Goal: Task Accomplishment & Management: Complete application form

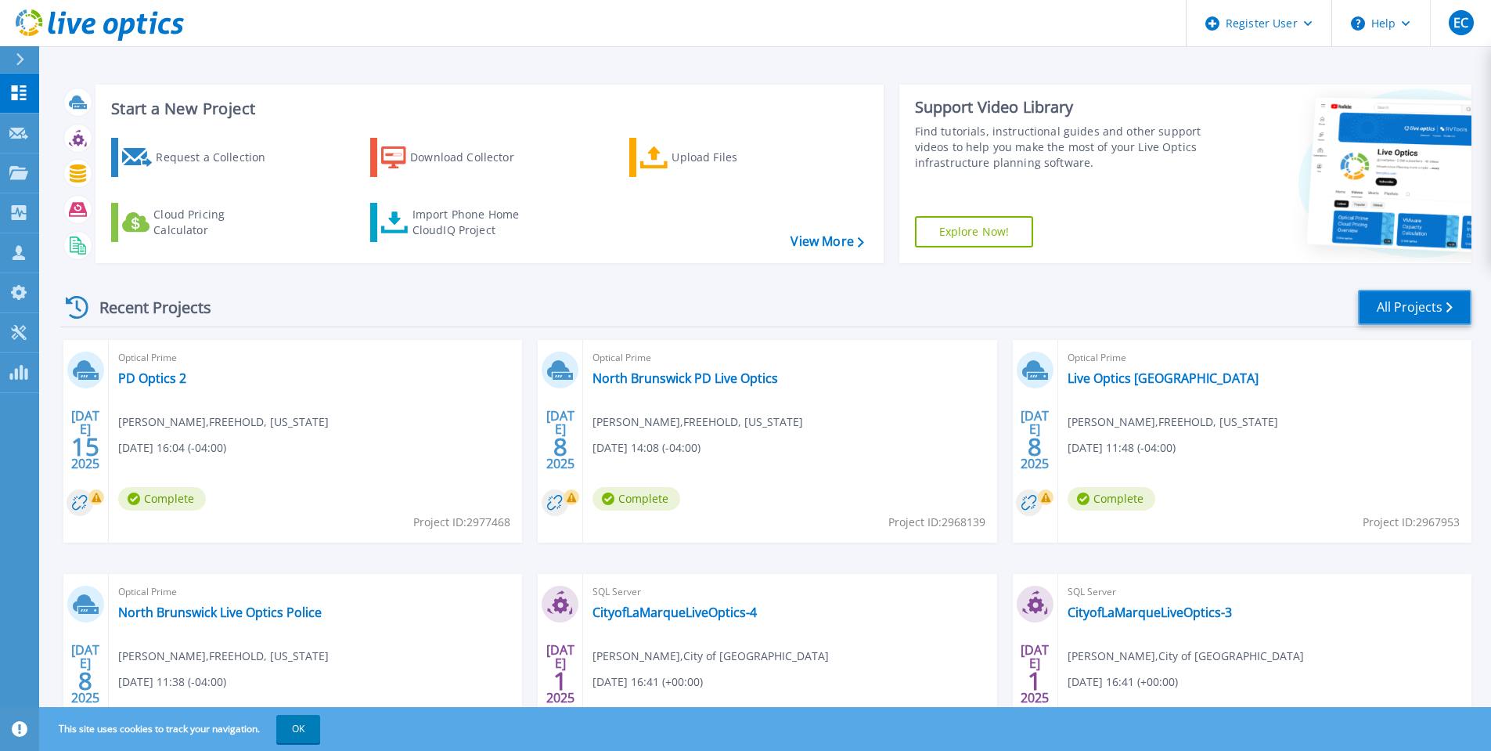
click at [1406, 316] on link "All Projects" at bounding box center [1414, 307] width 113 height 35
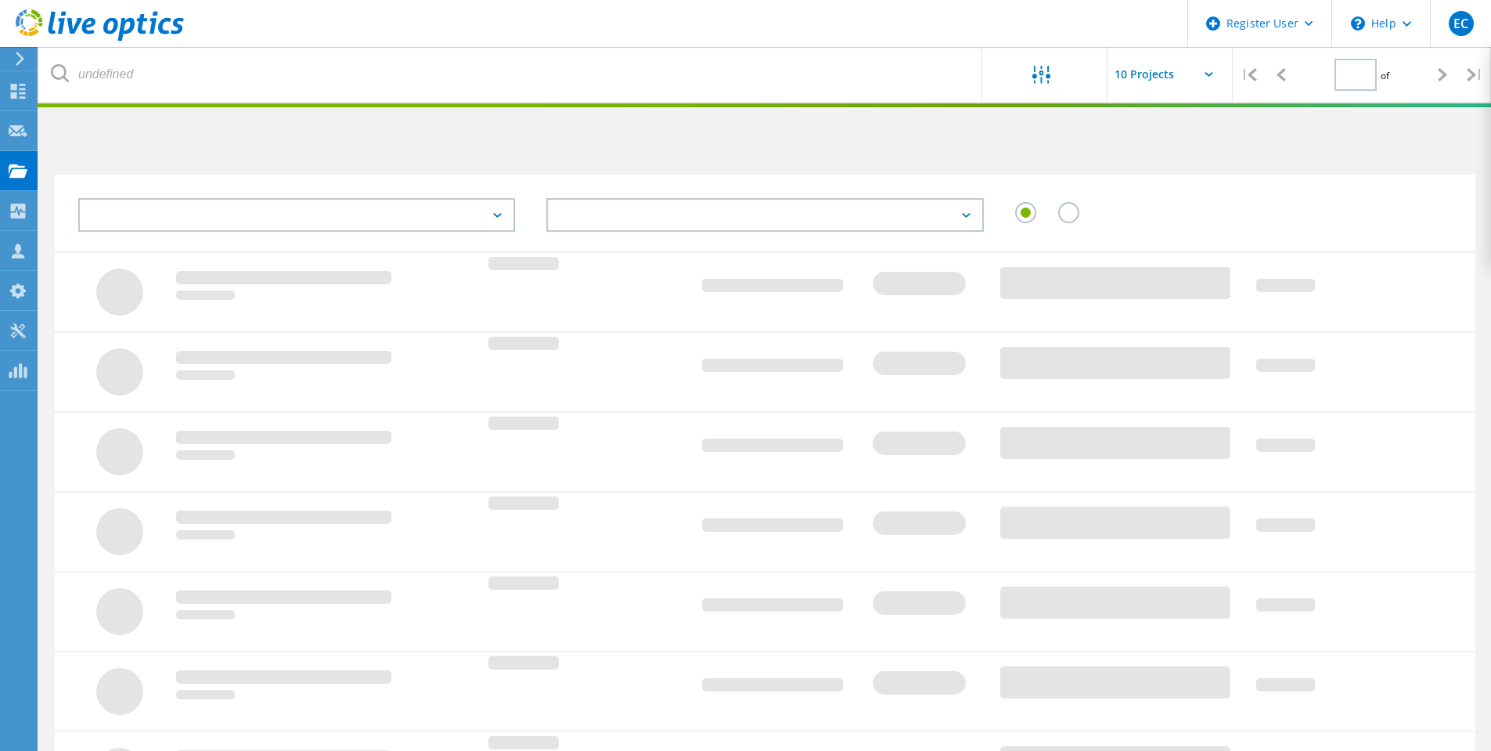
type input "1"
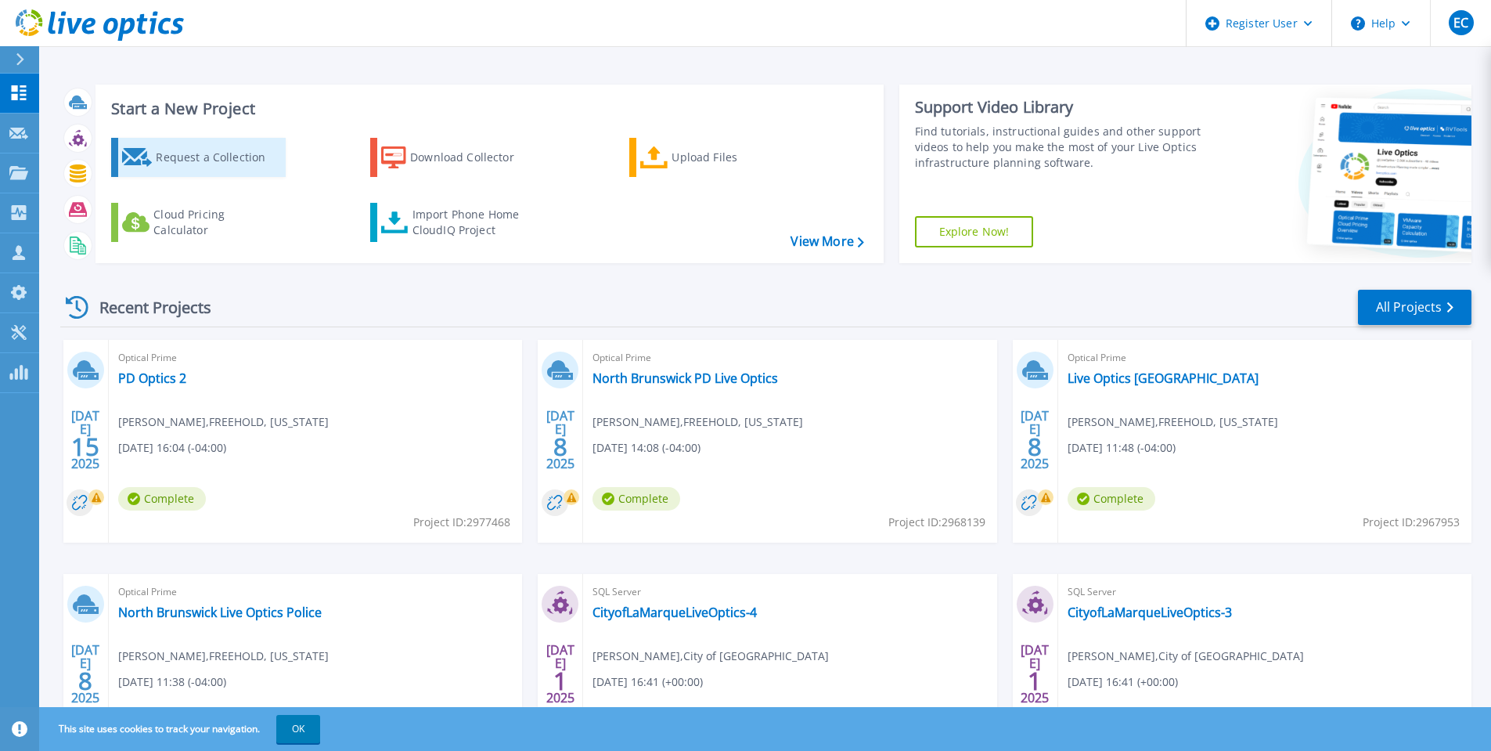
click at [180, 160] on div "Request a Collection" at bounding box center [218, 157] width 125 height 31
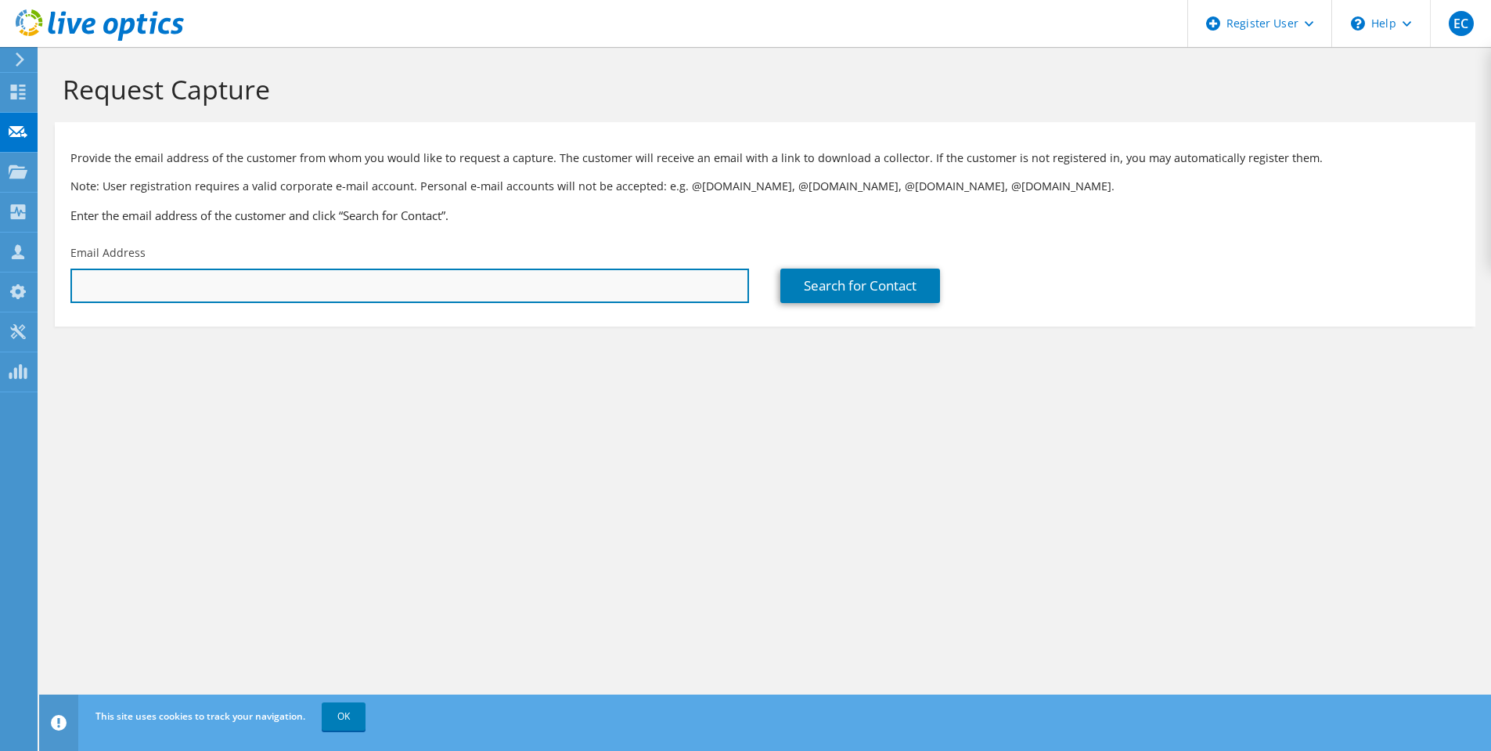
click at [297, 274] on input "text" at bounding box center [409, 285] width 679 height 34
paste input "[PERSON_NAME][EMAIL_ADDRESS][PERSON_NAME][DOMAIN_NAME]"
type input "[PERSON_NAME][EMAIL_ADDRESS][PERSON_NAME][DOMAIN_NAME]"
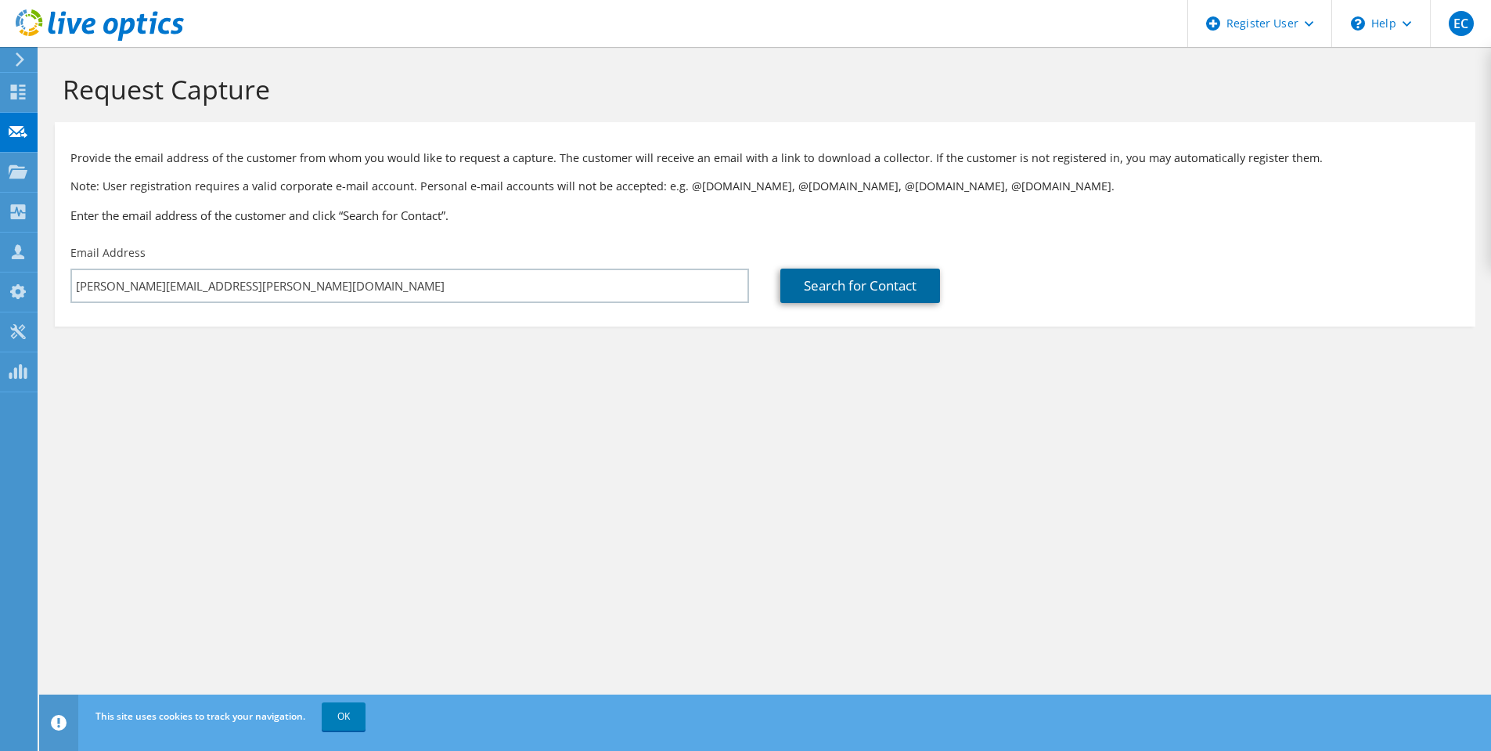
click at [859, 279] on link "Search for Contact" at bounding box center [860, 285] width 160 height 34
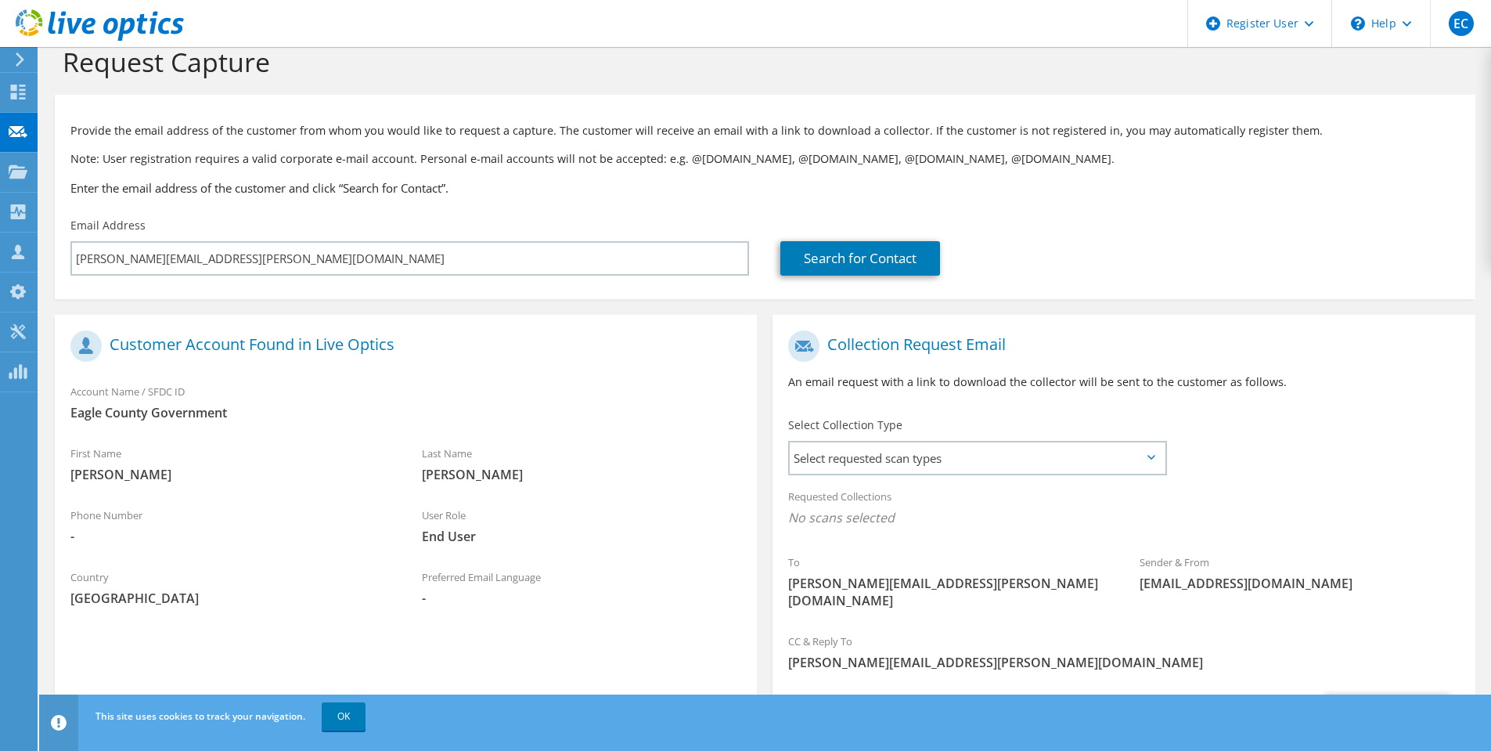
scroll to position [106, 0]
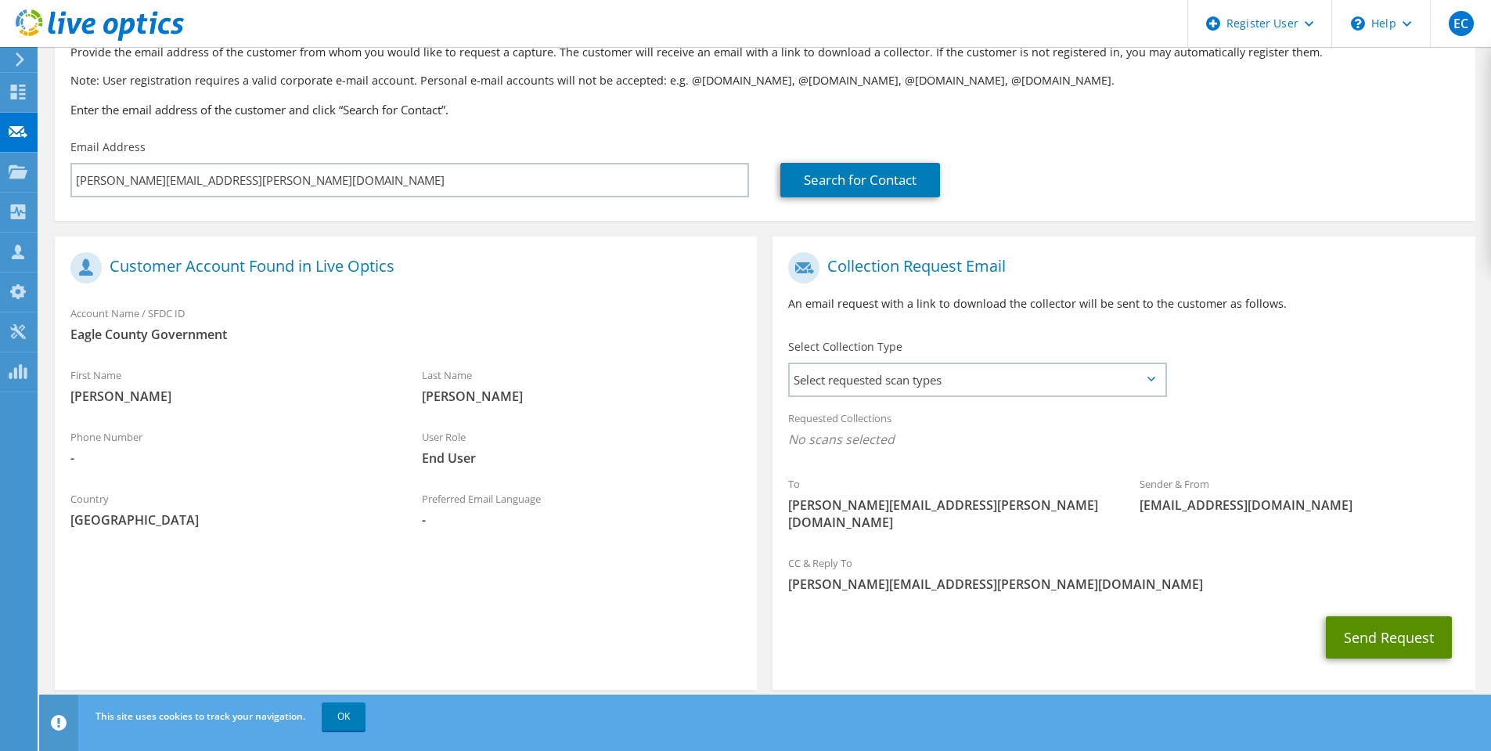
click at [1374, 623] on button "Send Request" at bounding box center [1389, 637] width 126 height 42
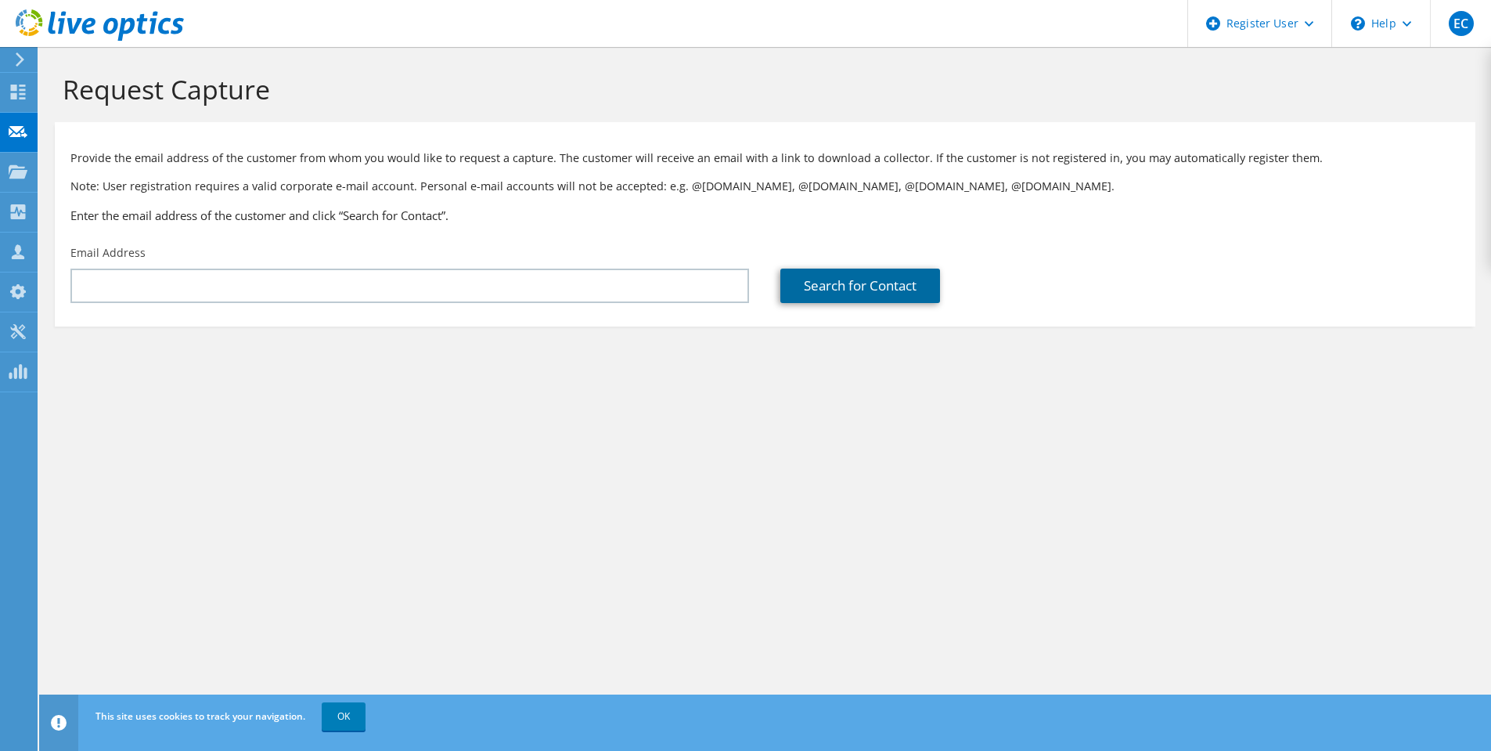
click at [883, 288] on link "Search for Contact" at bounding box center [860, 285] width 160 height 34
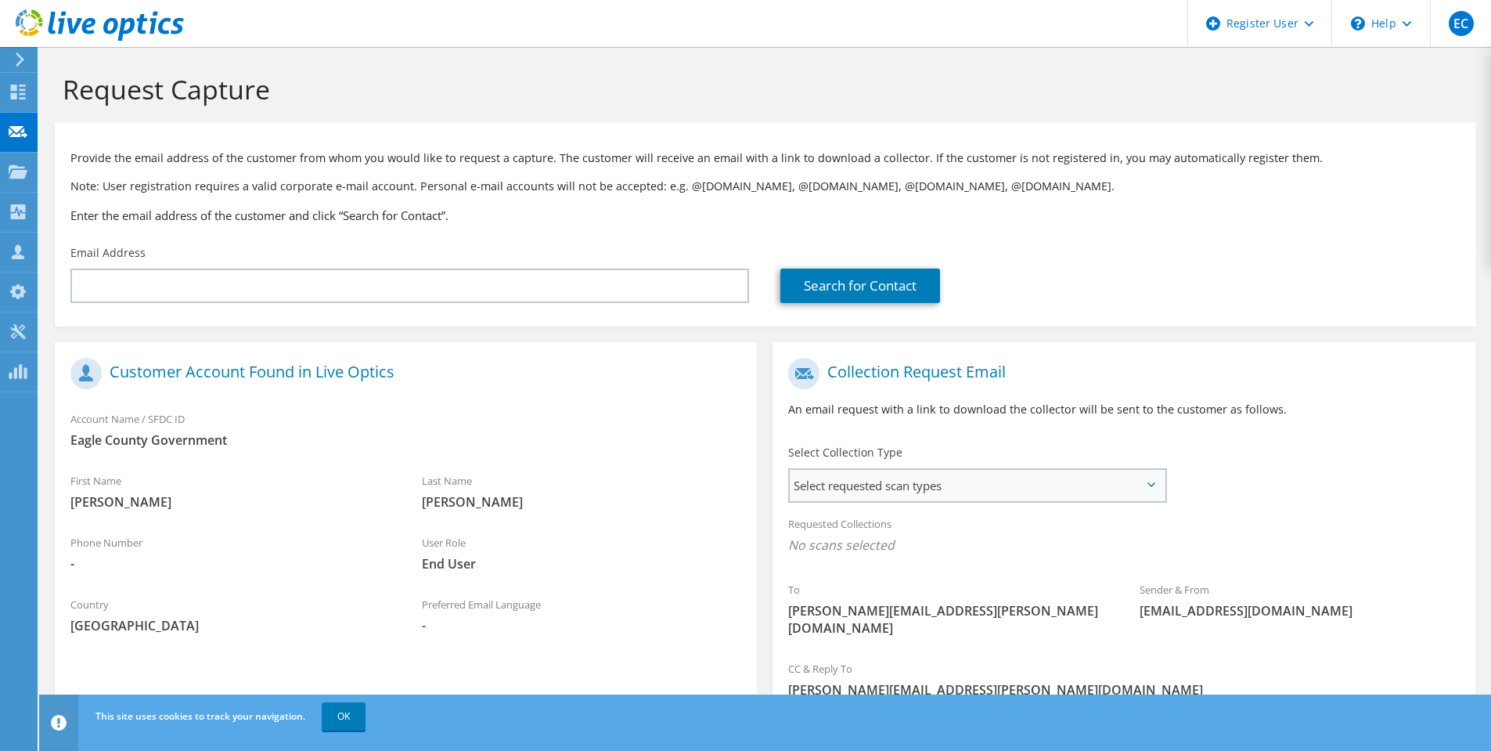
click at [1112, 485] on span "Select requested scan types" at bounding box center [977, 485] width 375 height 31
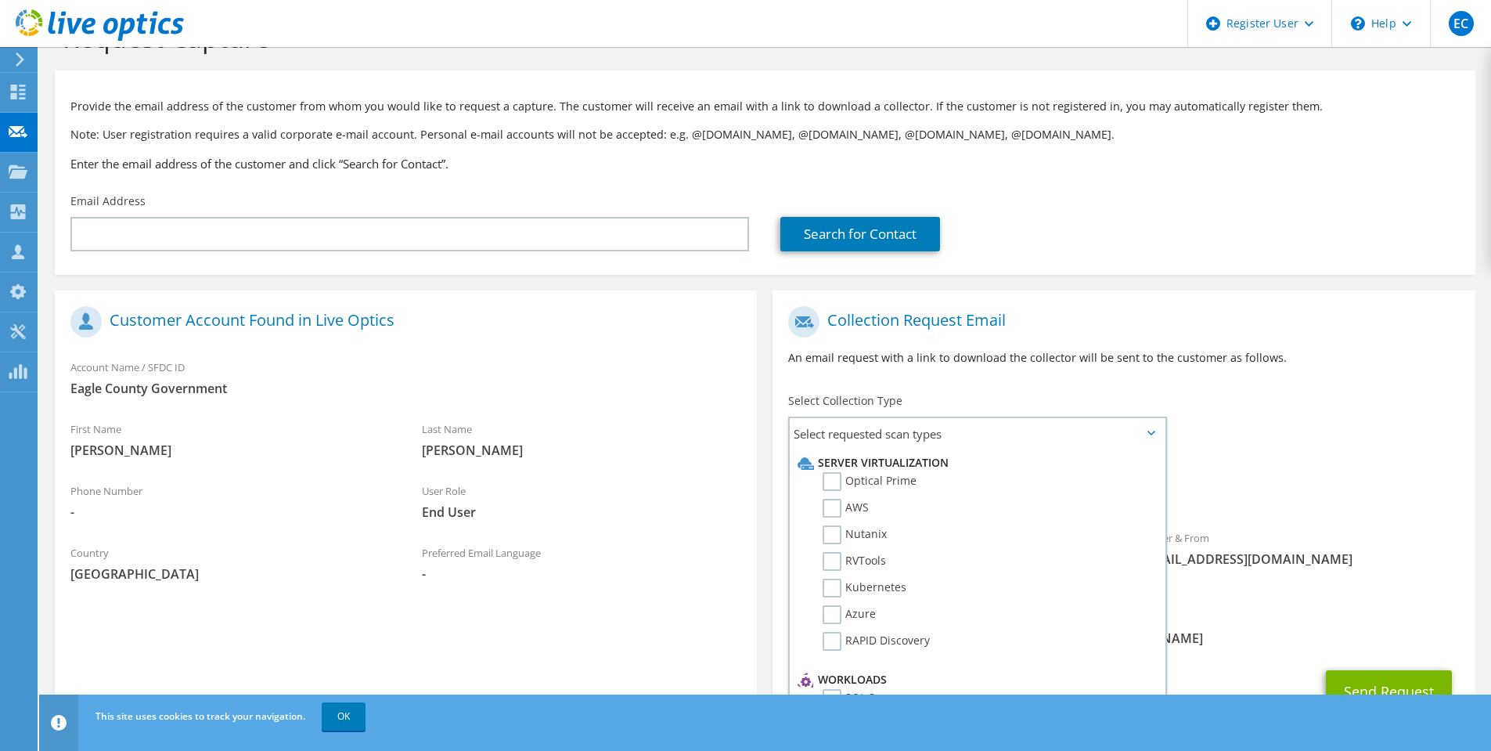
scroll to position [27, 0]
